Goal: Task Accomplishment & Management: Manage account settings

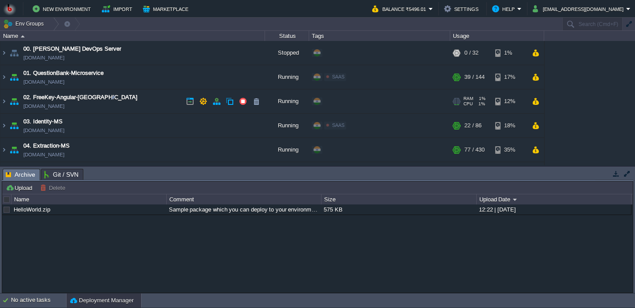
scroll to position [52, 0]
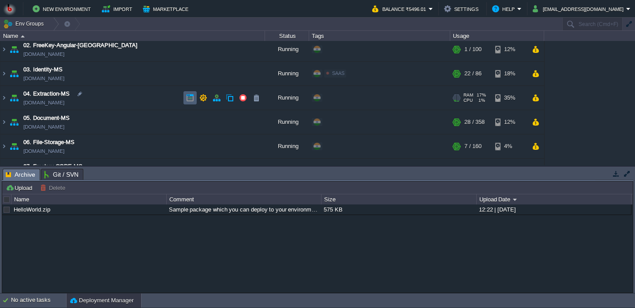
click at [187, 102] on button "button" at bounding box center [190, 98] width 8 height 8
click at [142, 101] on td "04. Extraction-MS [DOMAIN_NAME]" at bounding box center [132, 98] width 265 height 24
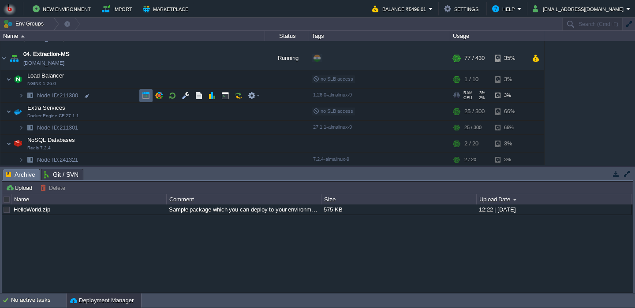
scroll to position [93, 0]
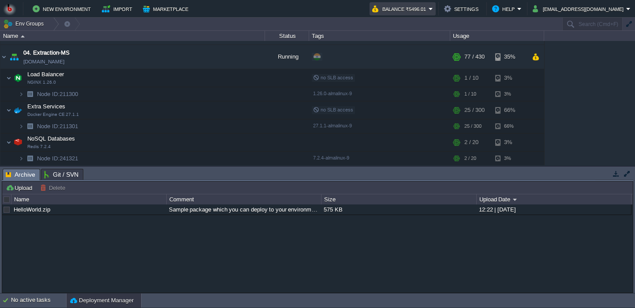
click at [419, 10] on button "Balance ₹5496.01" at bounding box center [400, 9] width 56 height 11
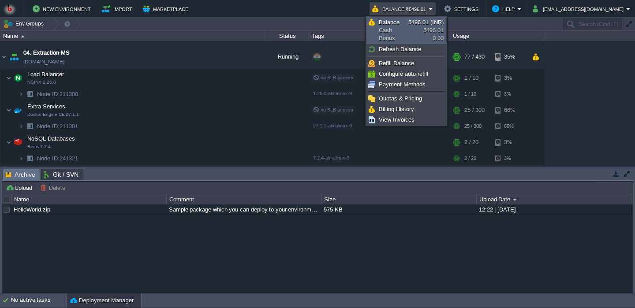
click at [416, 33] on link "Balance Cash Bonus 5496.01 (INR) 5496.01 0.00" at bounding box center [406, 30] width 79 height 26
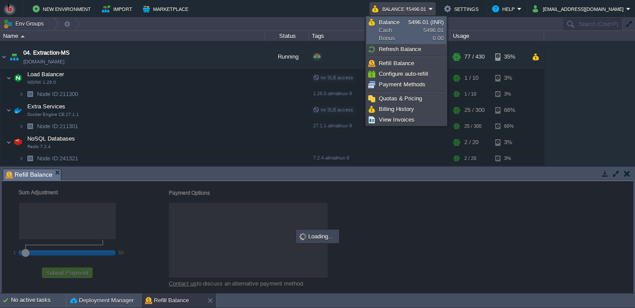
click at [416, 33] on div "Tags" at bounding box center [380, 36] width 140 height 10
checkbox input "true"
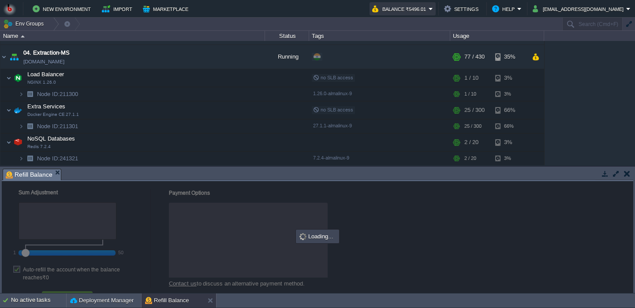
click at [420, 8] on button "Balance ₹5496.01" at bounding box center [400, 9] width 56 height 11
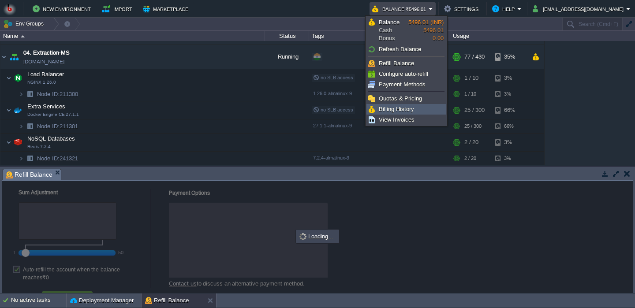
click at [395, 112] on span "Billing History" at bounding box center [396, 109] width 35 height 7
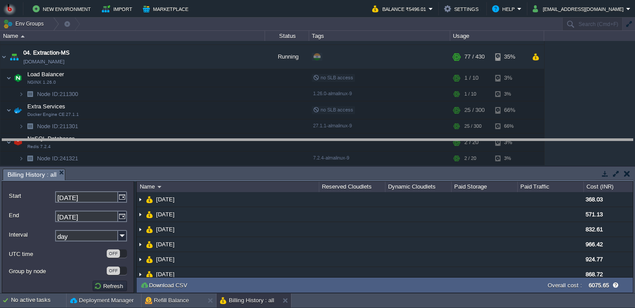
drag, startPoint x: 368, startPoint y: 174, endPoint x: 366, endPoint y: 144, distance: 30.5
click at [367, 144] on body "New Environment Import Marketplace Bonus ₹0.00 Upgrade Account Balance ₹5496.01…" at bounding box center [317, 154] width 635 height 308
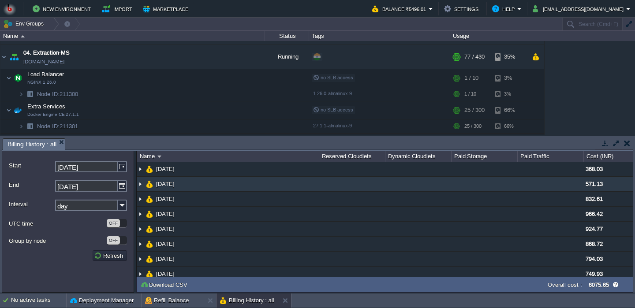
click at [373, 185] on td at bounding box center [352, 184] width 66 height 15
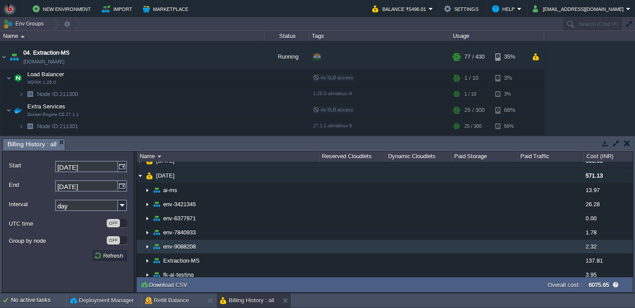
scroll to position [0, 0]
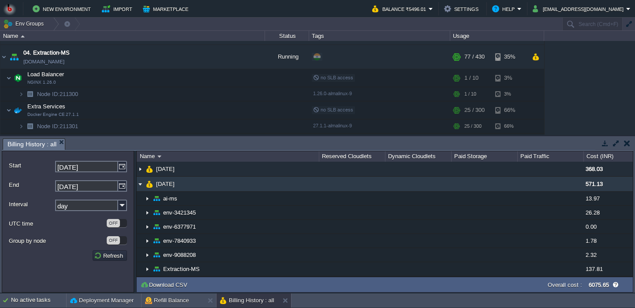
click at [321, 187] on td at bounding box center [352, 184] width 66 height 15
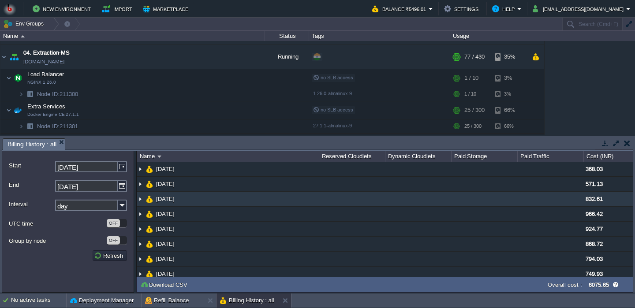
click at [320, 199] on td at bounding box center [352, 199] width 66 height 15
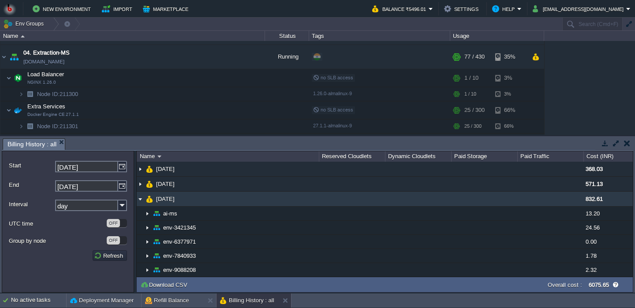
click at [316, 203] on td "[DATE]" at bounding box center [228, 199] width 182 height 15
